Goal: Task Accomplishment & Management: Use online tool/utility

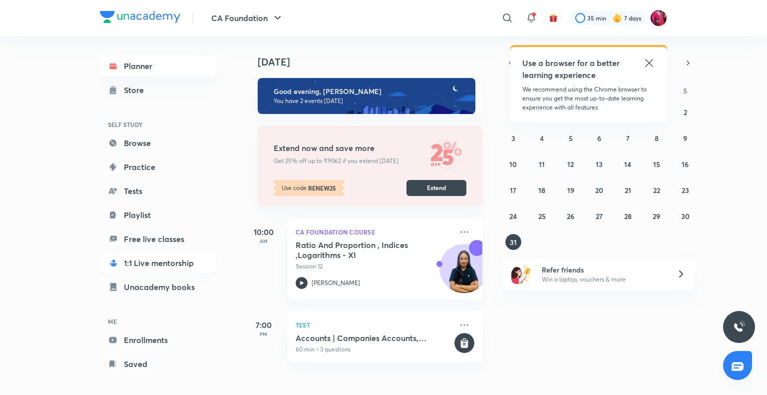
click at [184, 257] on link "1:1 Live mentorship" at bounding box center [158, 263] width 116 height 20
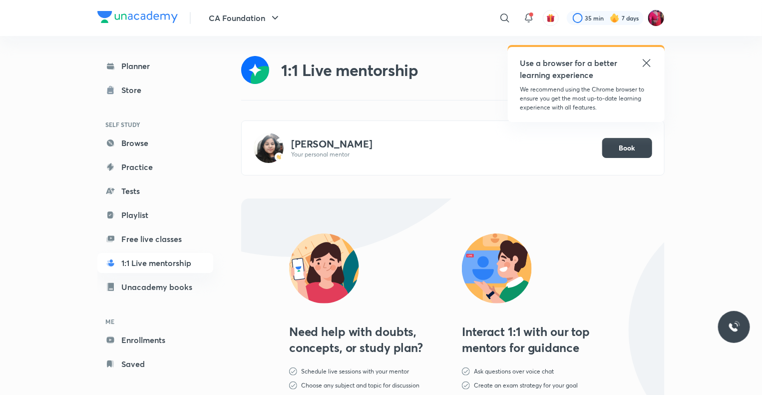
click at [337, 150] on p "Your personal mentor" at bounding box center [443, 154] width 304 height 8
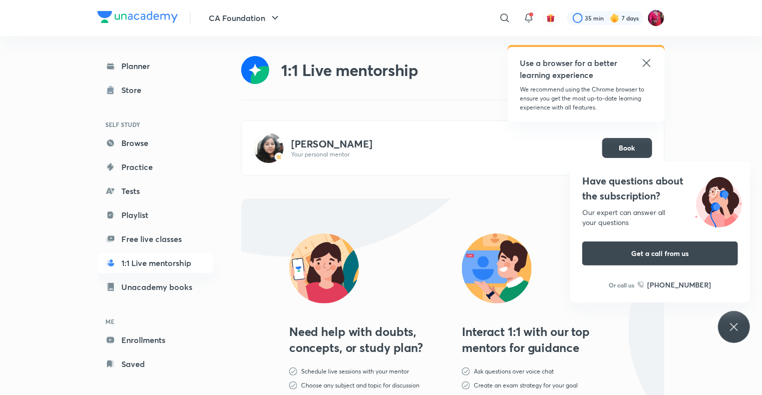
click at [266, 145] on img at bounding box center [269, 148] width 30 height 30
click at [164, 285] on link "Unacademy books" at bounding box center [155, 287] width 116 height 20
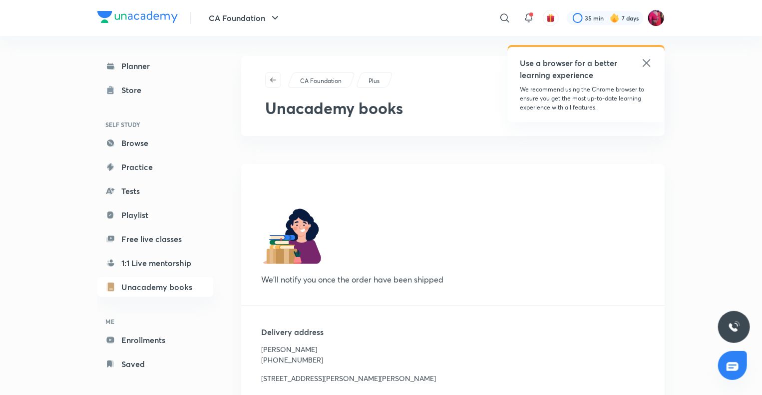
click at [373, 81] on p "Plus" at bounding box center [374, 80] width 11 height 9
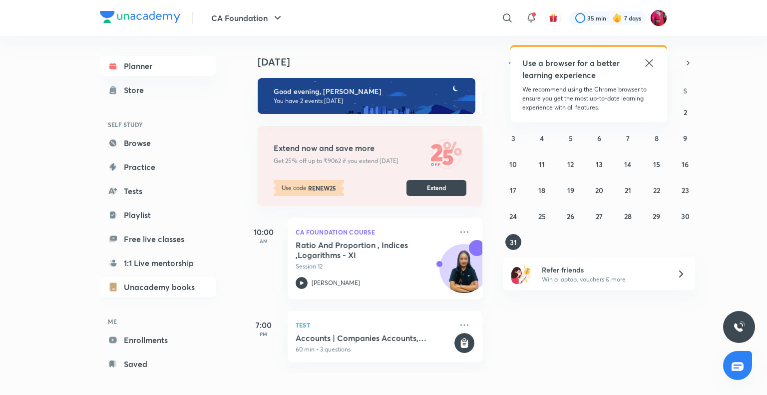
click at [175, 285] on link "Unacademy books" at bounding box center [158, 287] width 116 height 20
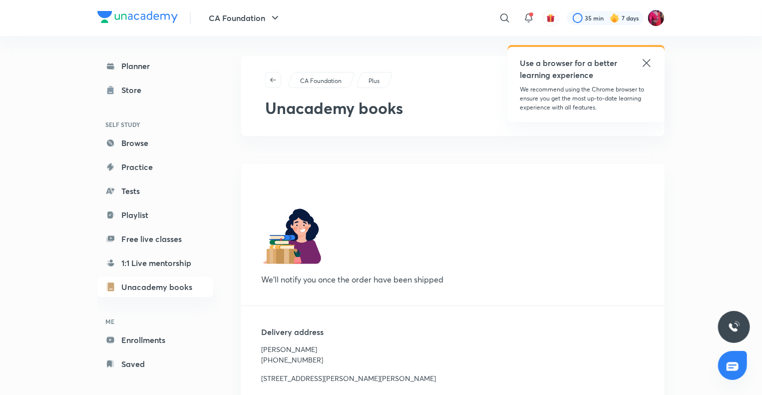
click at [336, 76] on p "CA Foundation" at bounding box center [320, 80] width 41 height 9
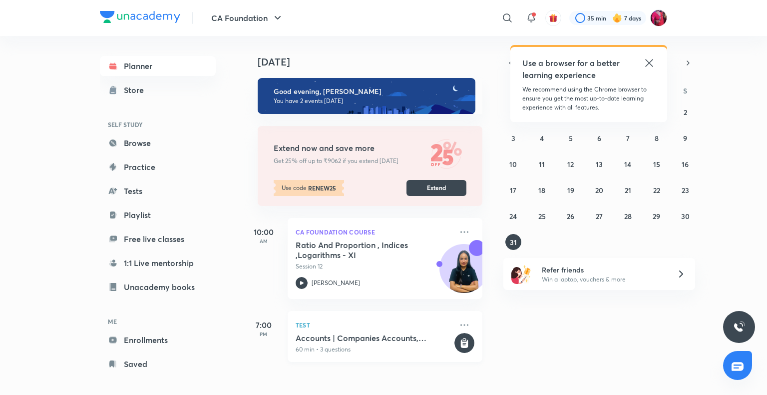
click at [292, 335] on div "Test Accounts | Companies Accounts, Partnership Accounts, Basics of Accounting …" at bounding box center [385, 336] width 195 height 51
click at [262, 326] on h5 "7:00" at bounding box center [264, 325] width 40 height 12
click at [326, 342] on h5 "Accounts | Companies Accounts, Partnership Accounts, Basics of Accounting" at bounding box center [374, 338] width 157 height 10
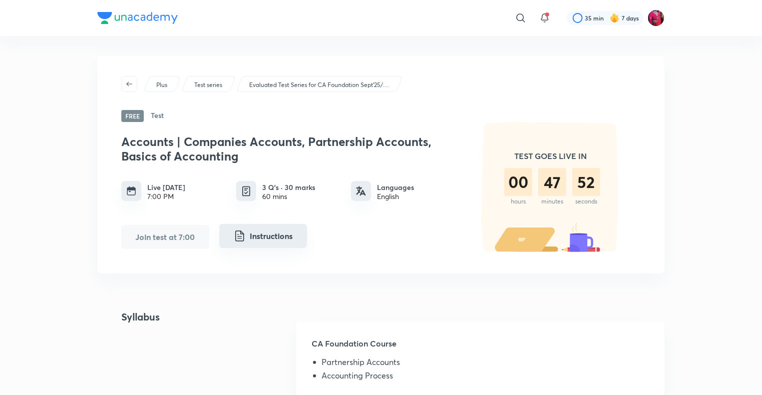
click at [258, 234] on button "Instructions" at bounding box center [263, 236] width 88 height 24
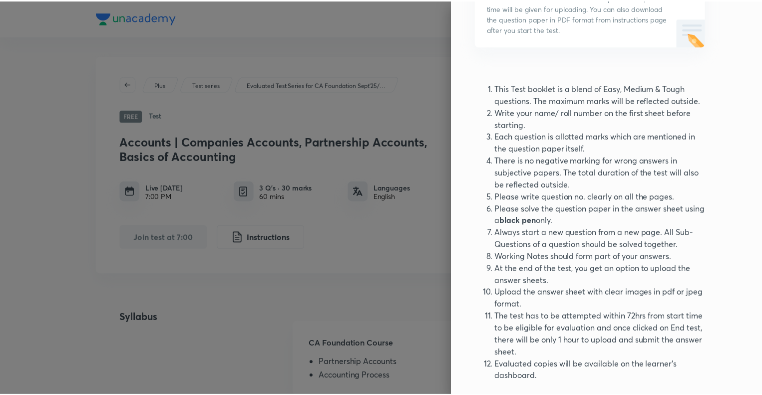
scroll to position [179, 0]
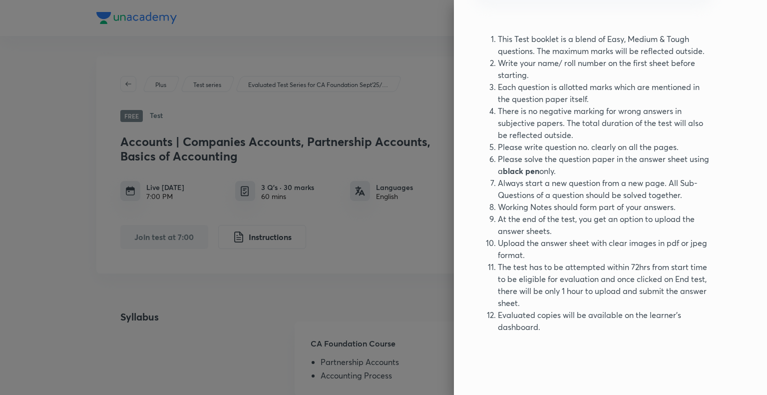
click at [402, 247] on div at bounding box center [383, 197] width 767 height 395
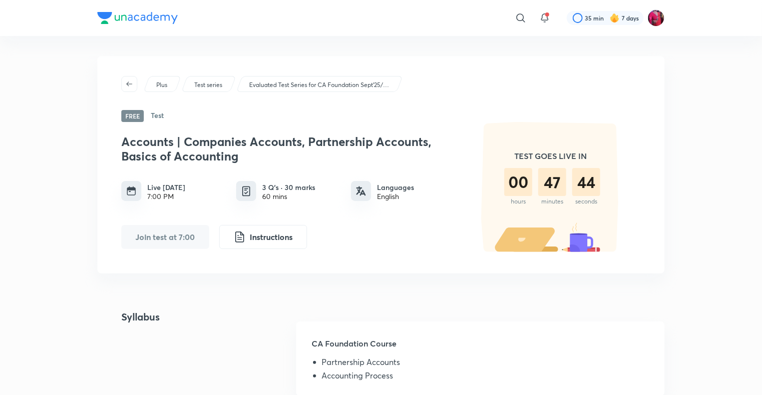
click at [288, 196] on div "60 mins" at bounding box center [288, 196] width 53 height 8
click at [247, 190] on img at bounding box center [246, 191] width 12 height 12
